Goal: Transaction & Acquisition: Purchase product/service

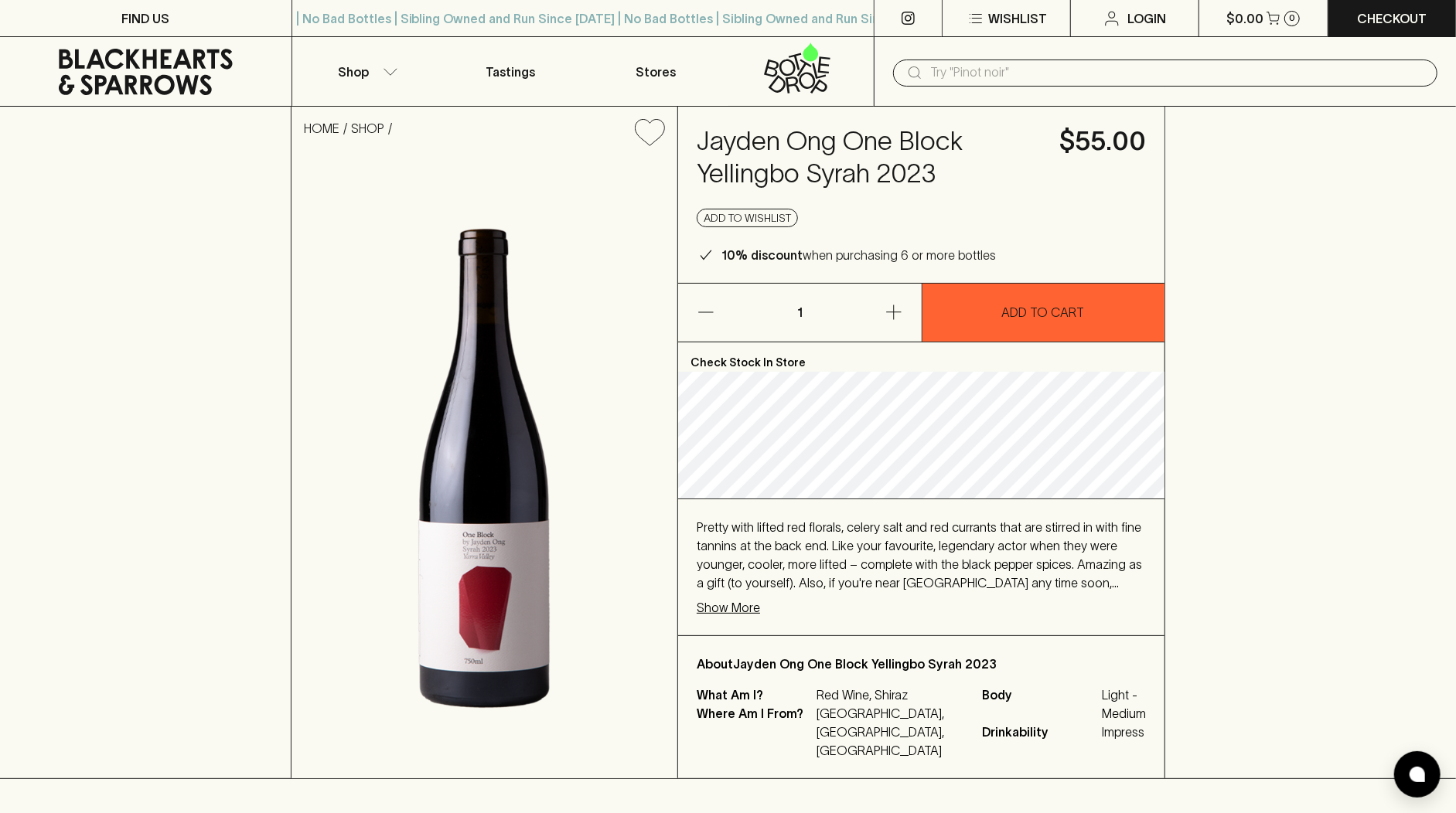
click at [984, 72] on input "text" at bounding box center [1177, 73] width 495 height 25
paste input "[PERSON_NAME]"
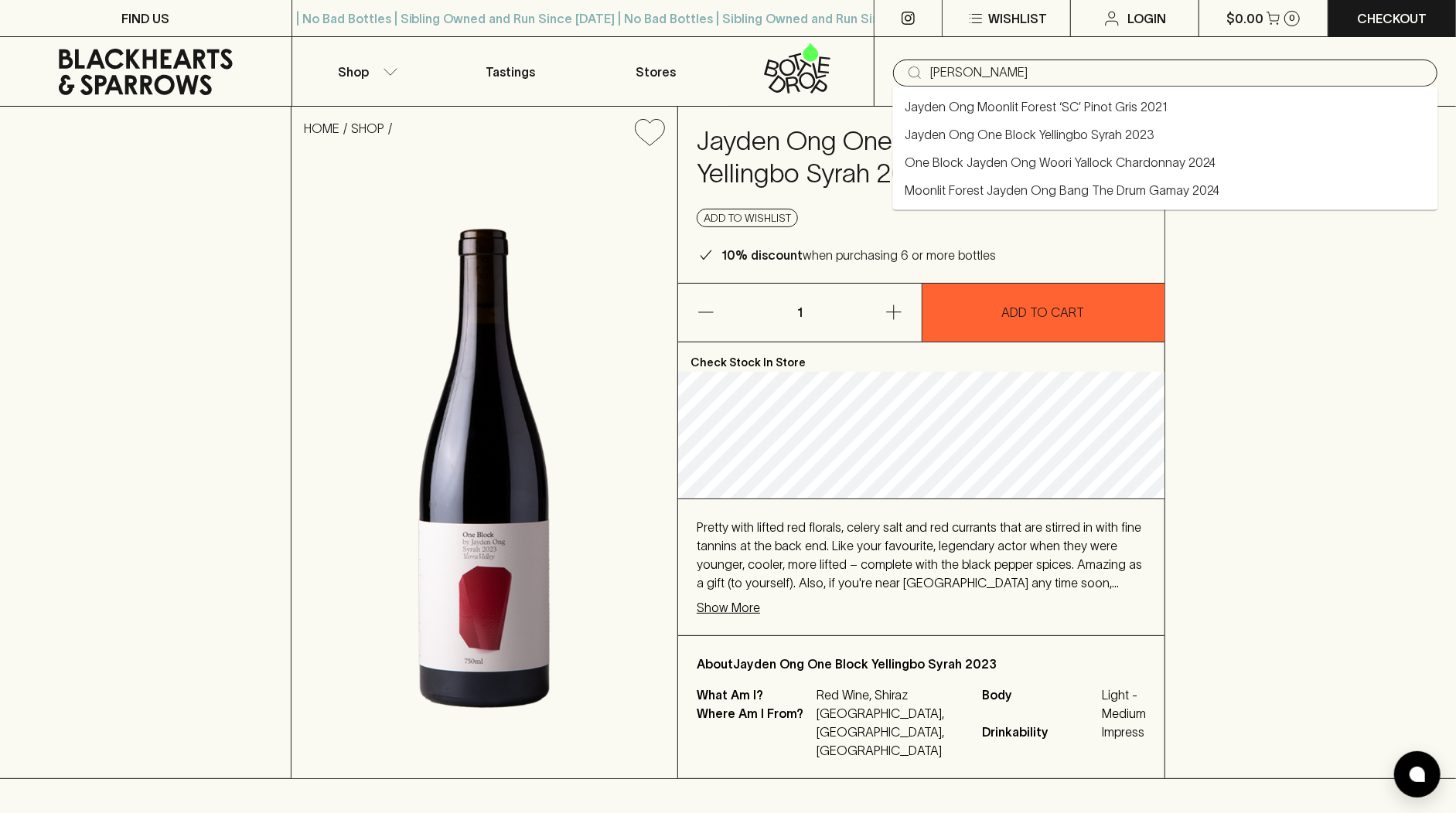
type input "[PERSON_NAME]"
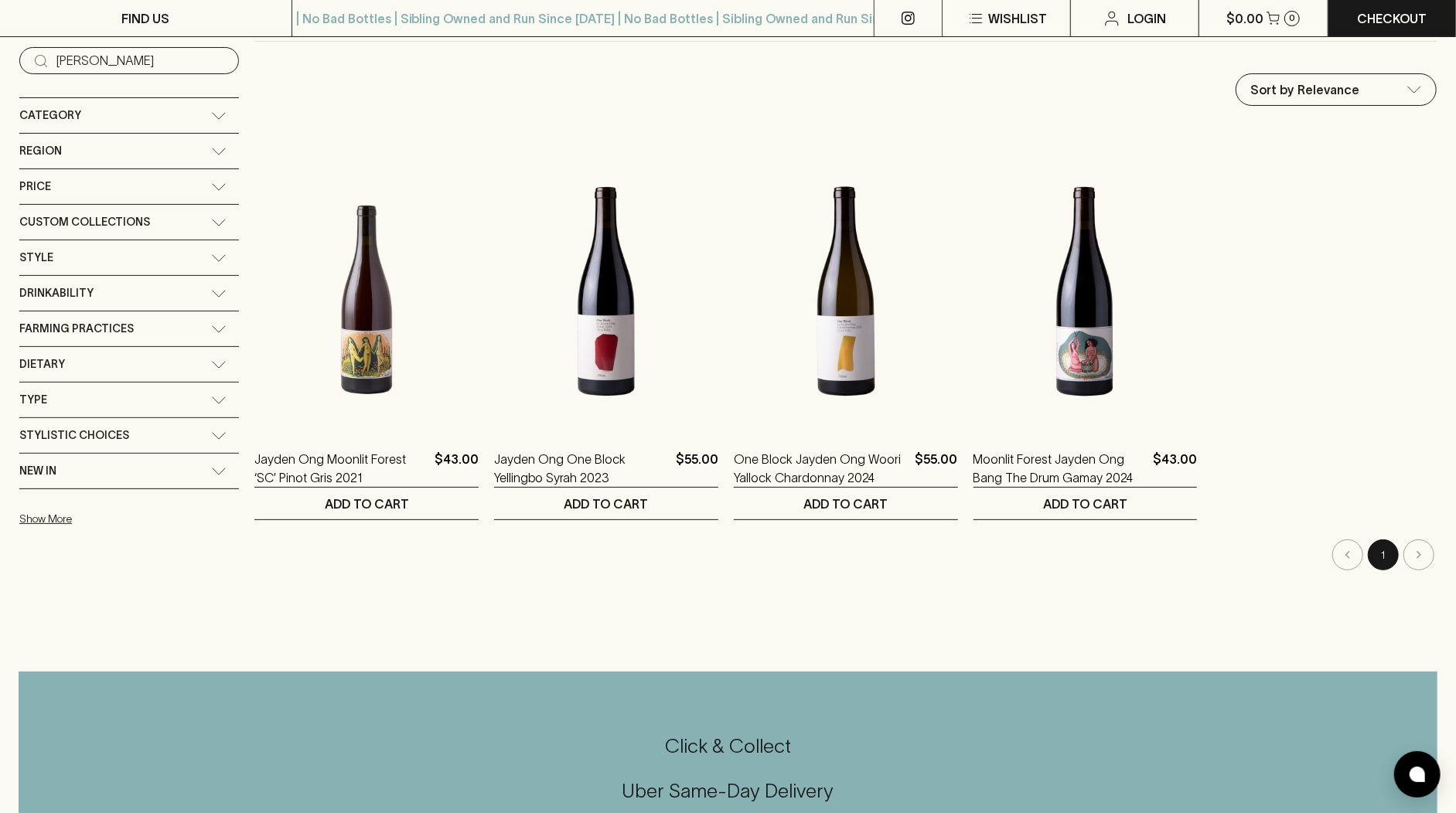
scroll to position [166, 0]
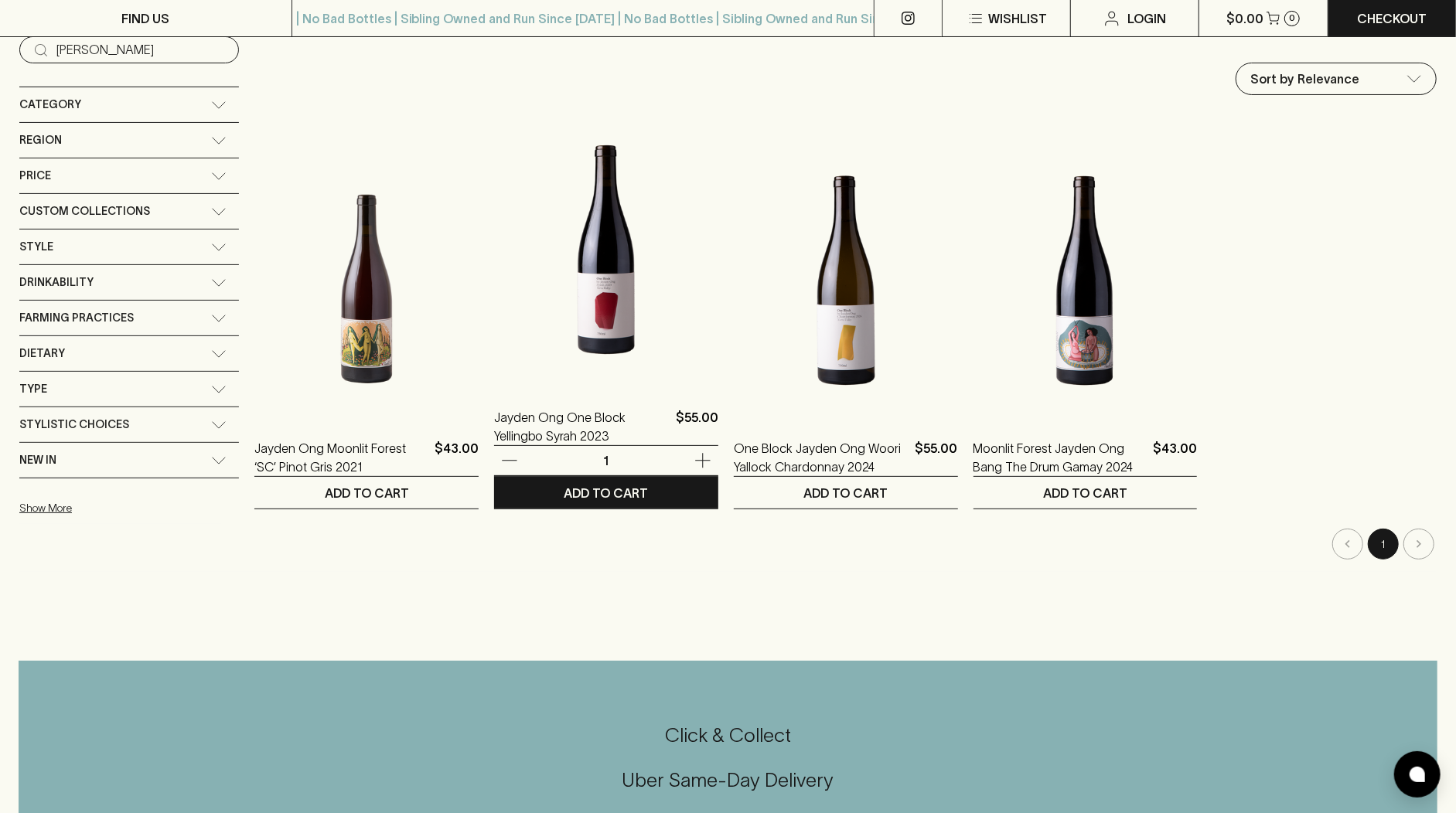
click at [584, 283] on img at bounding box center [606, 250] width 224 height 270
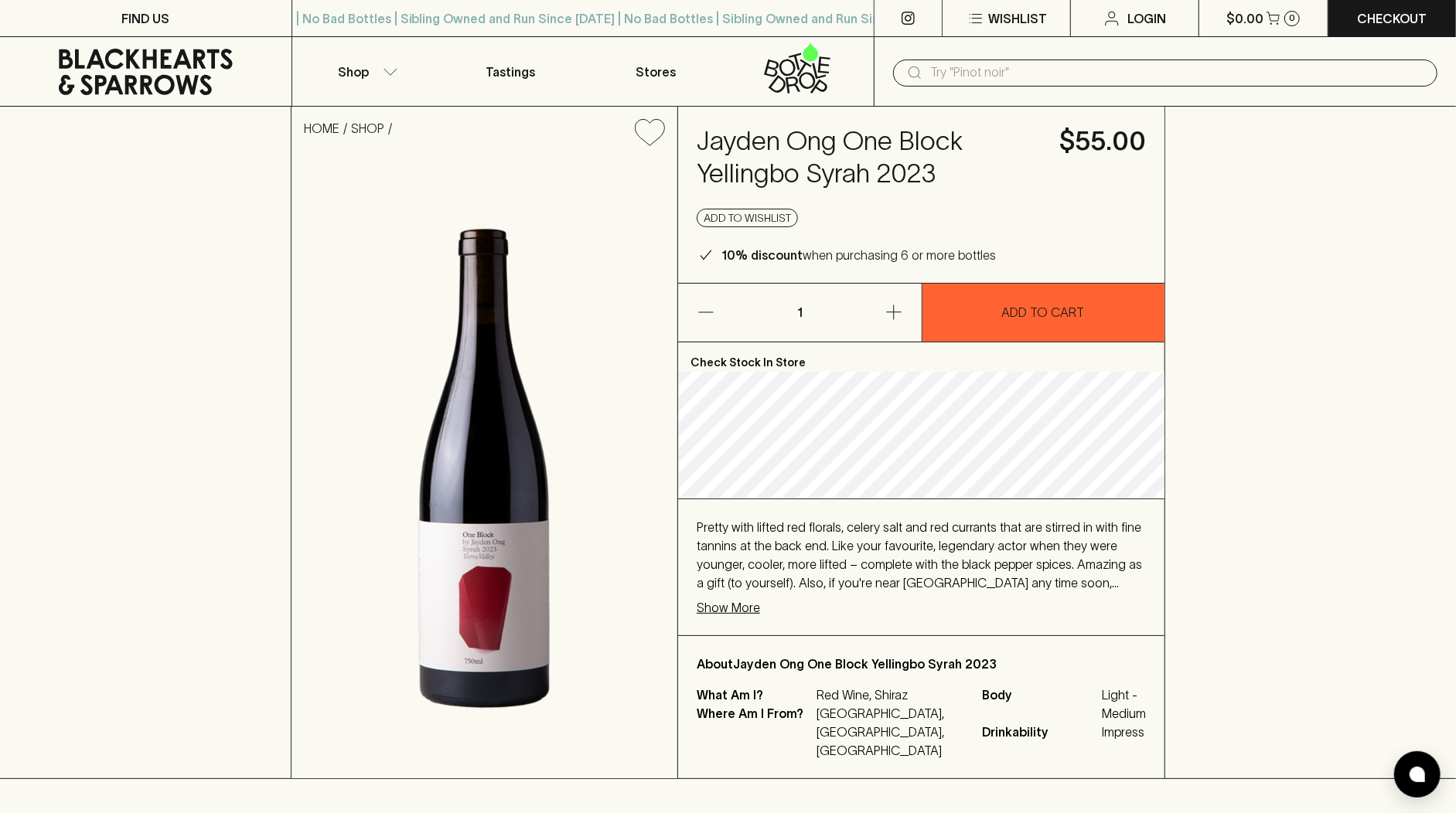
click at [947, 77] on input "text" at bounding box center [1177, 73] width 495 height 25
paste input "Domaine [GEOGRAPHIC_DATA]"
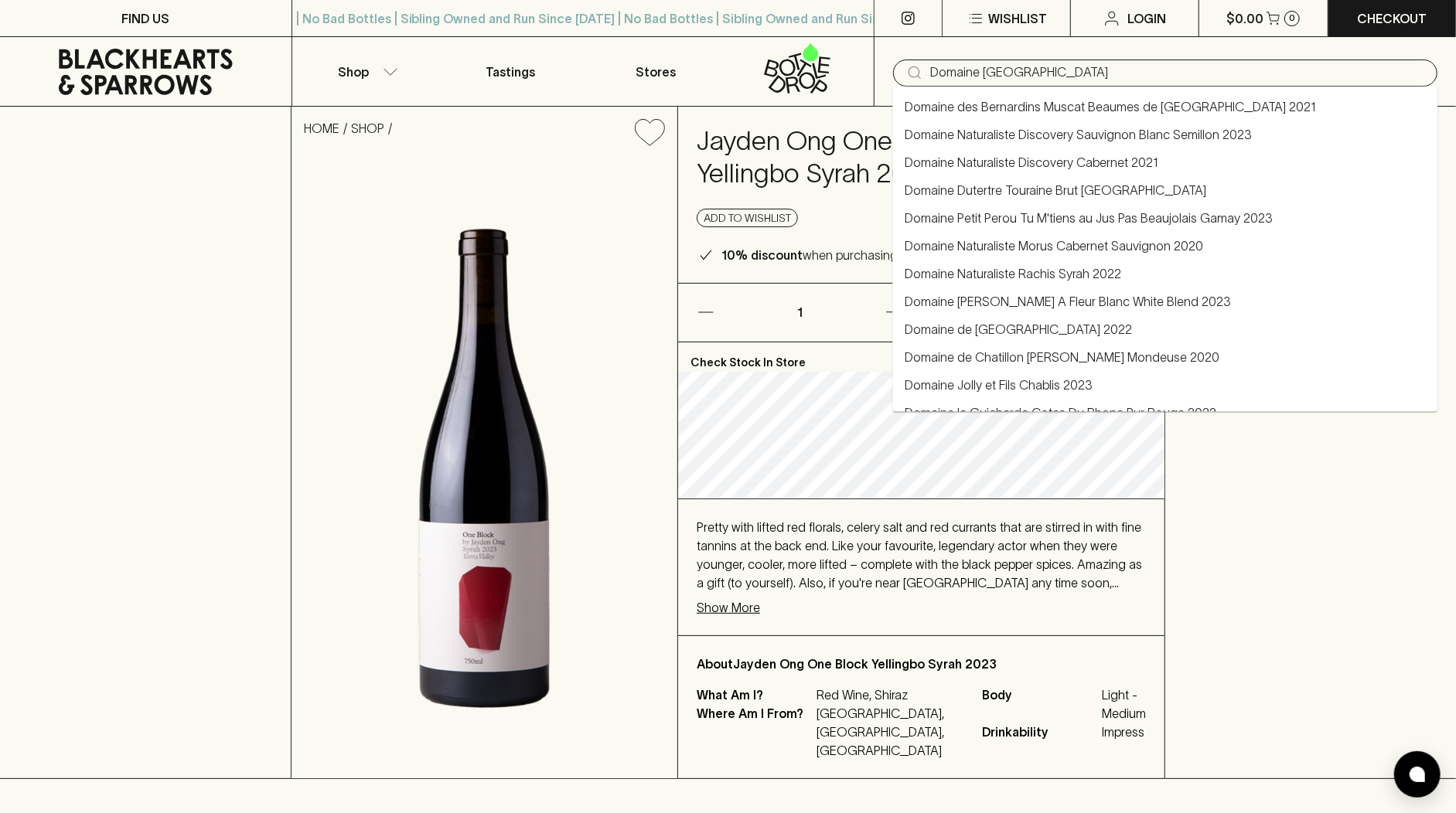
type input "Domaine [GEOGRAPHIC_DATA]"
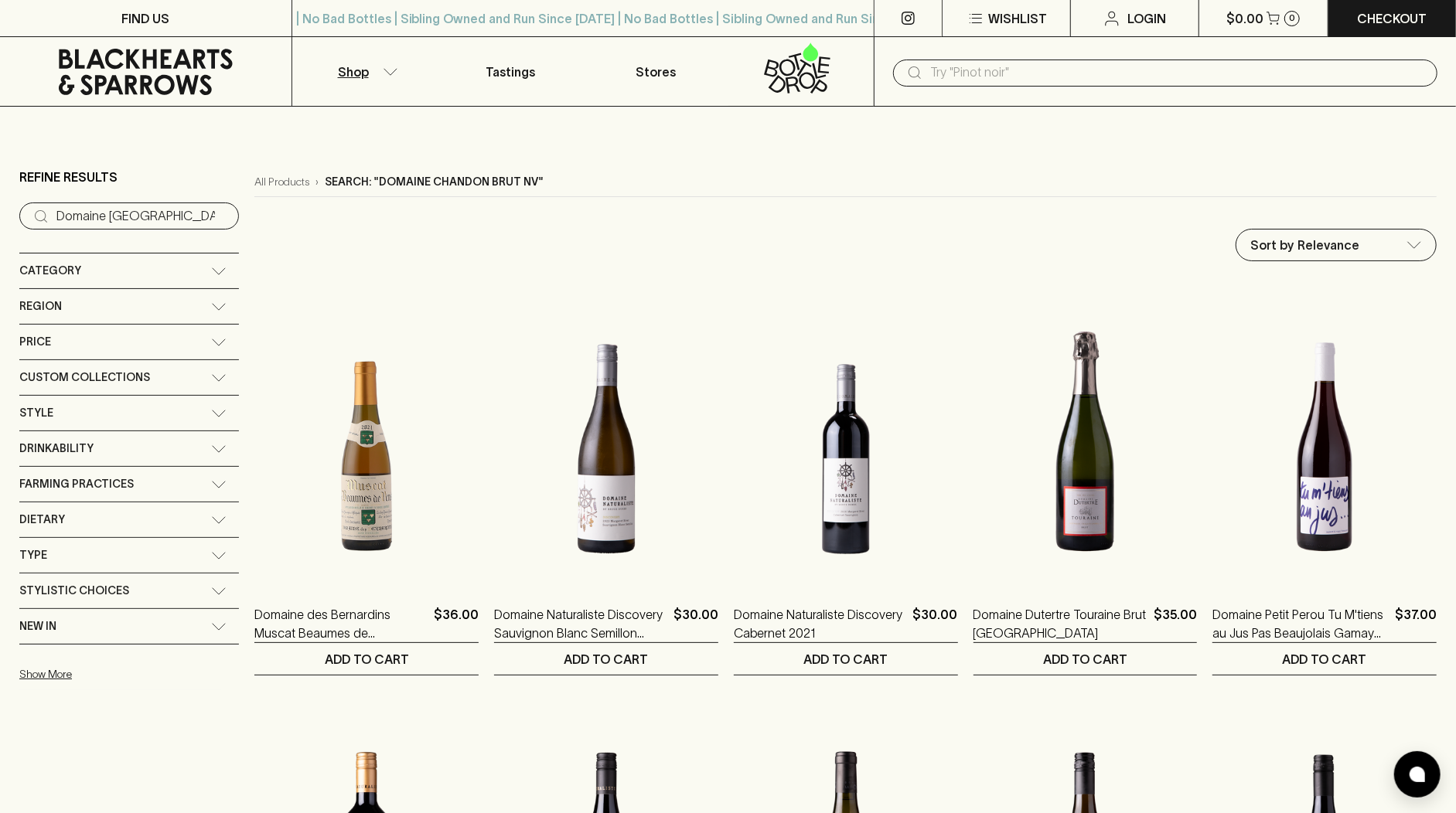
click at [1083, 68] on input "text" at bounding box center [1177, 73] width 495 height 25
paste input "Domaine [GEOGRAPHIC_DATA]"
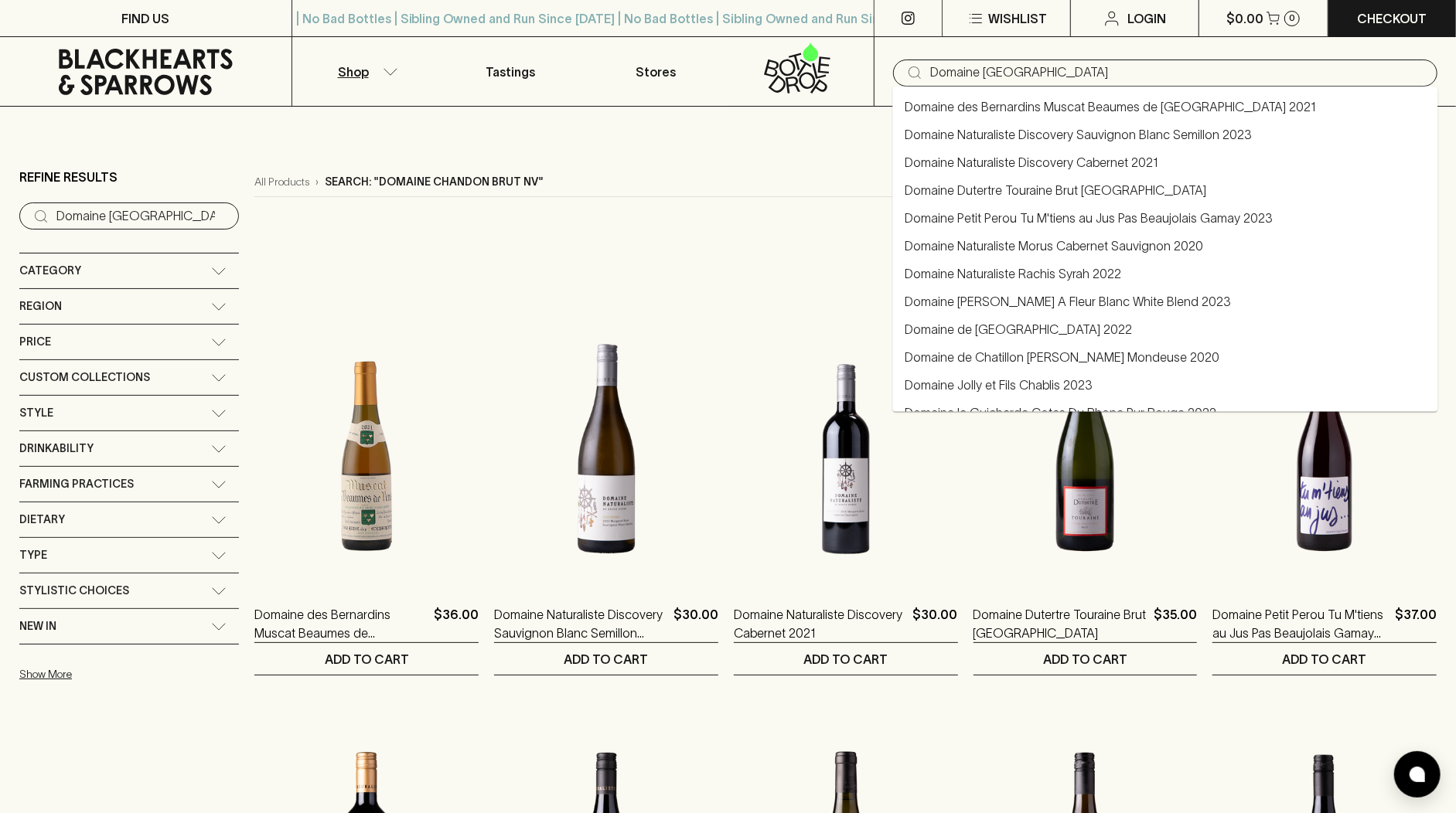
drag, startPoint x: 984, startPoint y: 68, endPoint x: 827, endPoint y: 76, distance: 157.2
click at [827, 76] on div "Shop Tastings Stores ​ Domaine [GEOGRAPHIC_DATA] [GEOGRAPHIC_DATA]" at bounding box center [728, 72] width 1456 height 69
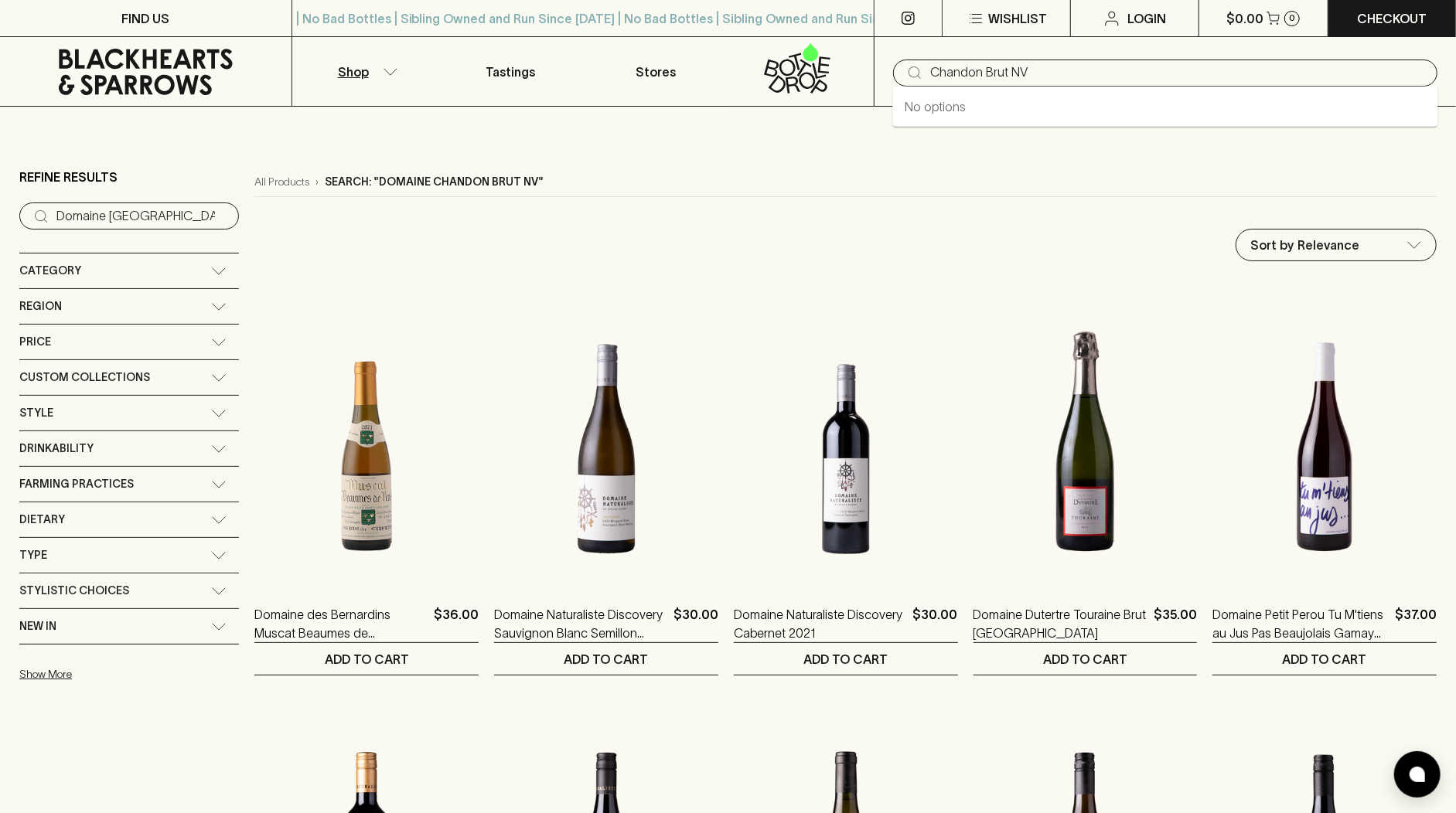
drag, startPoint x: 1047, startPoint y: 68, endPoint x: 983, endPoint y: 75, distance: 64.4
click at [983, 75] on input "Chandon Brut NV" at bounding box center [1177, 73] width 495 height 25
type input "Chandon"
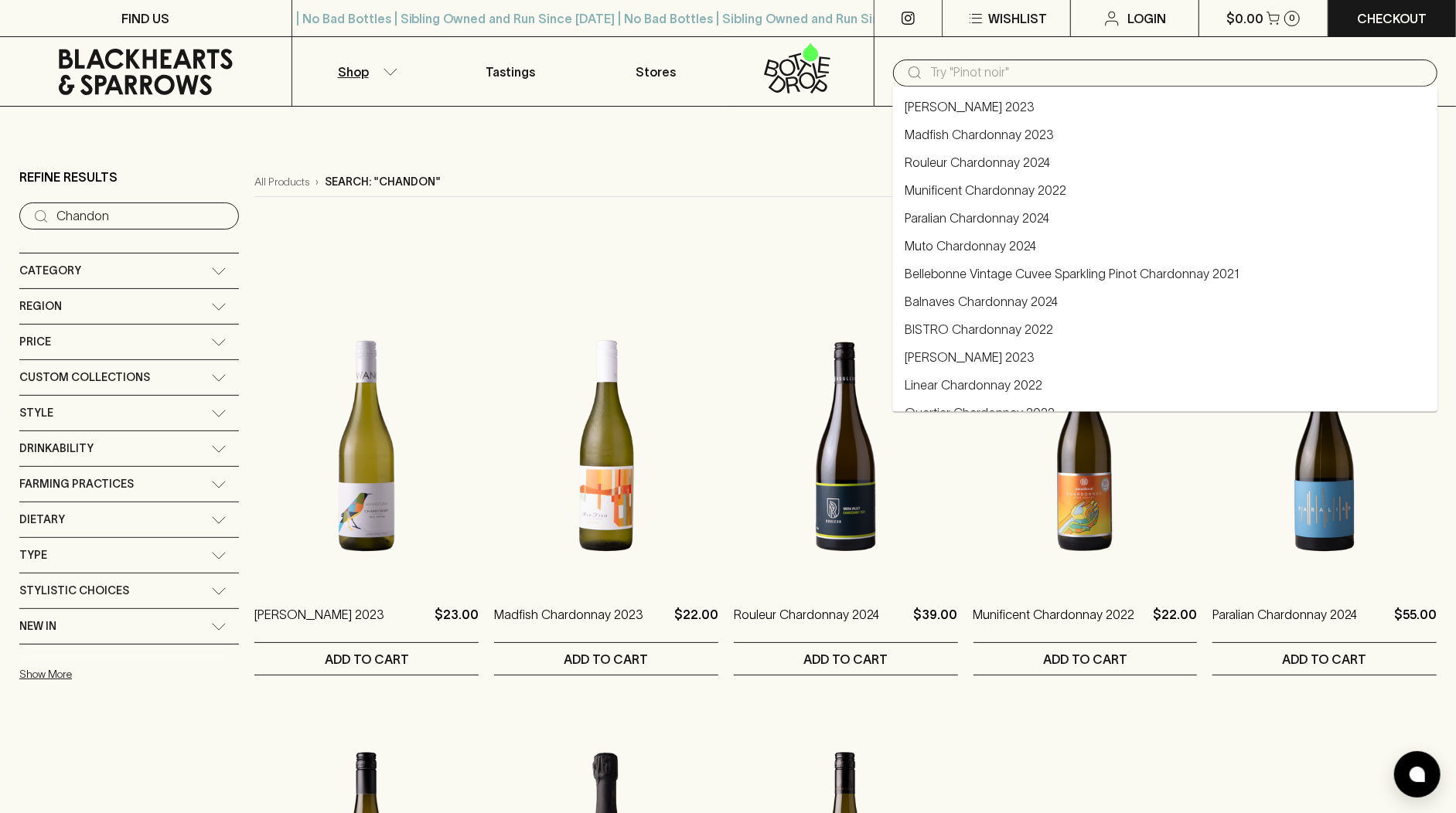
click at [967, 75] on input "text" at bounding box center [1177, 73] width 495 height 25
paste input "[PERSON_NAME] [PERSON_NAME] One (Riverina)"
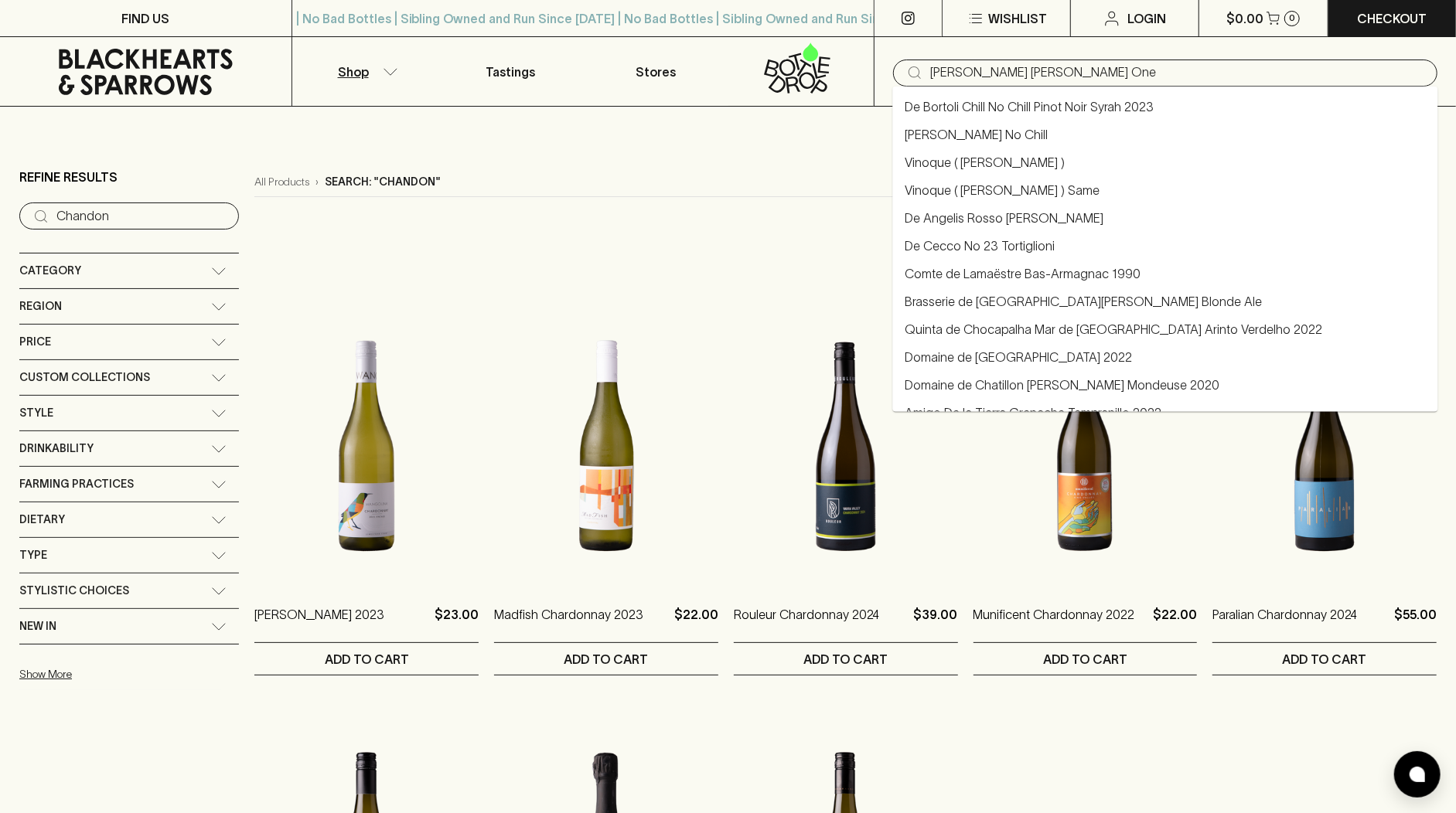
type input "[PERSON_NAME] [PERSON_NAME] One"
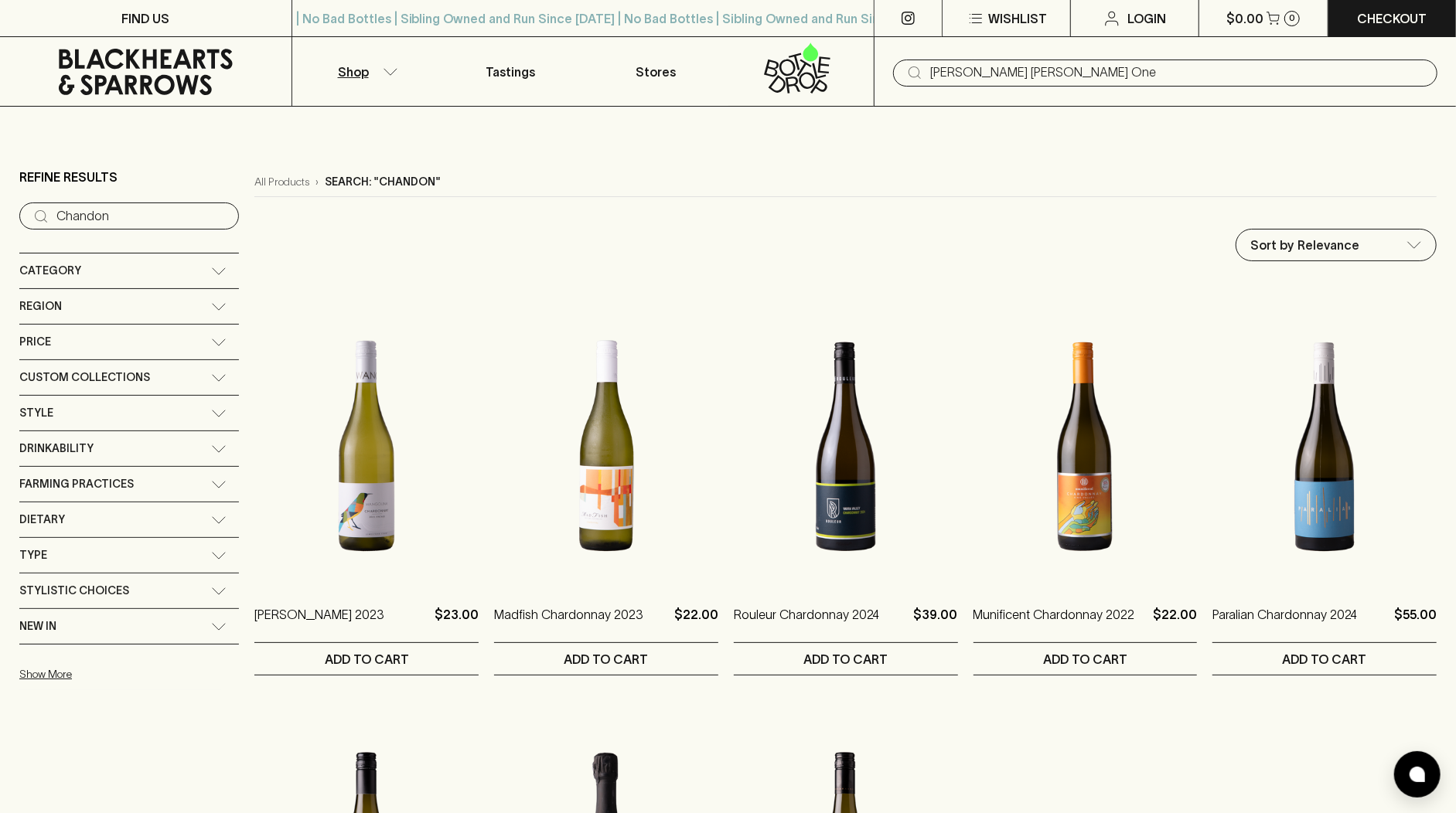
type input "[PERSON_NAME] [PERSON_NAME] One"
